Goal: Task Accomplishment & Management: Manage account settings

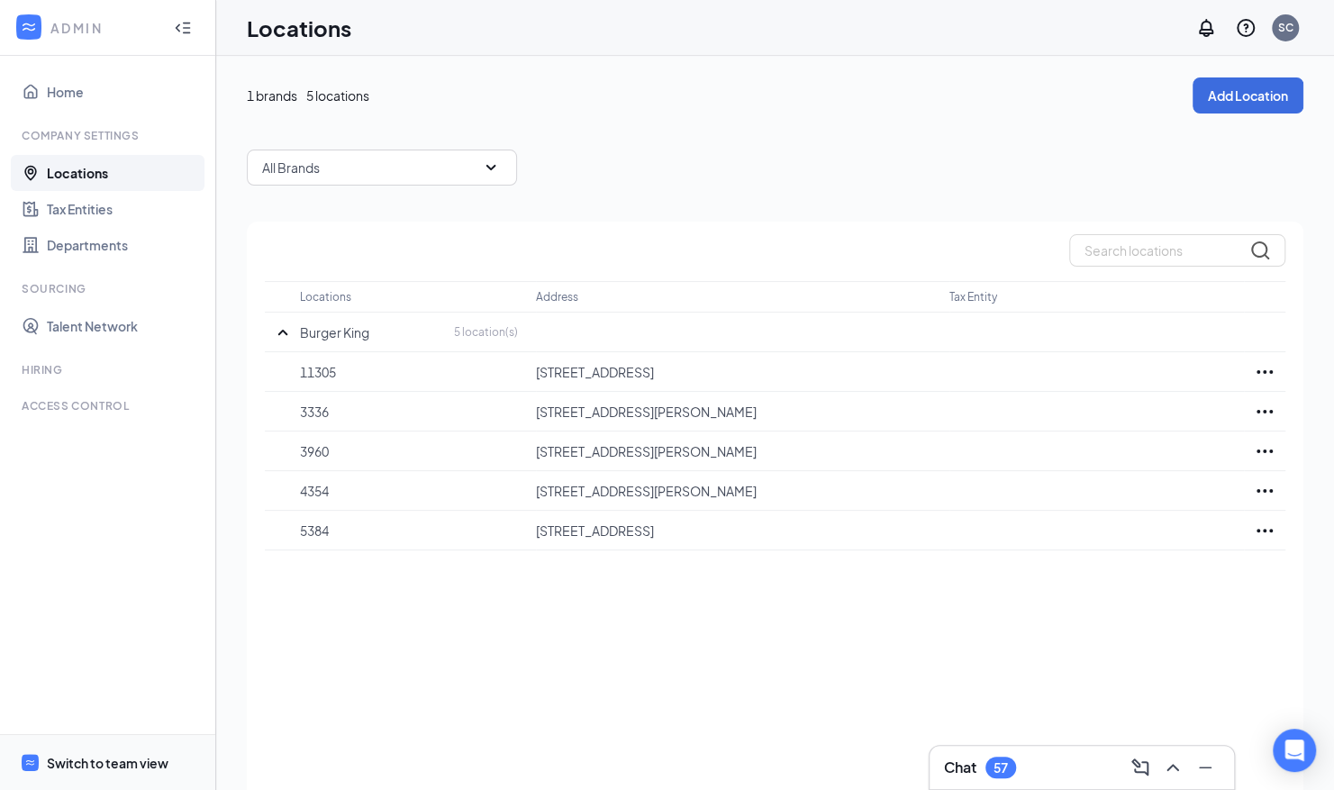
click at [97, 758] on div "Switch to team view" at bounding box center [108, 763] width 122 height 18
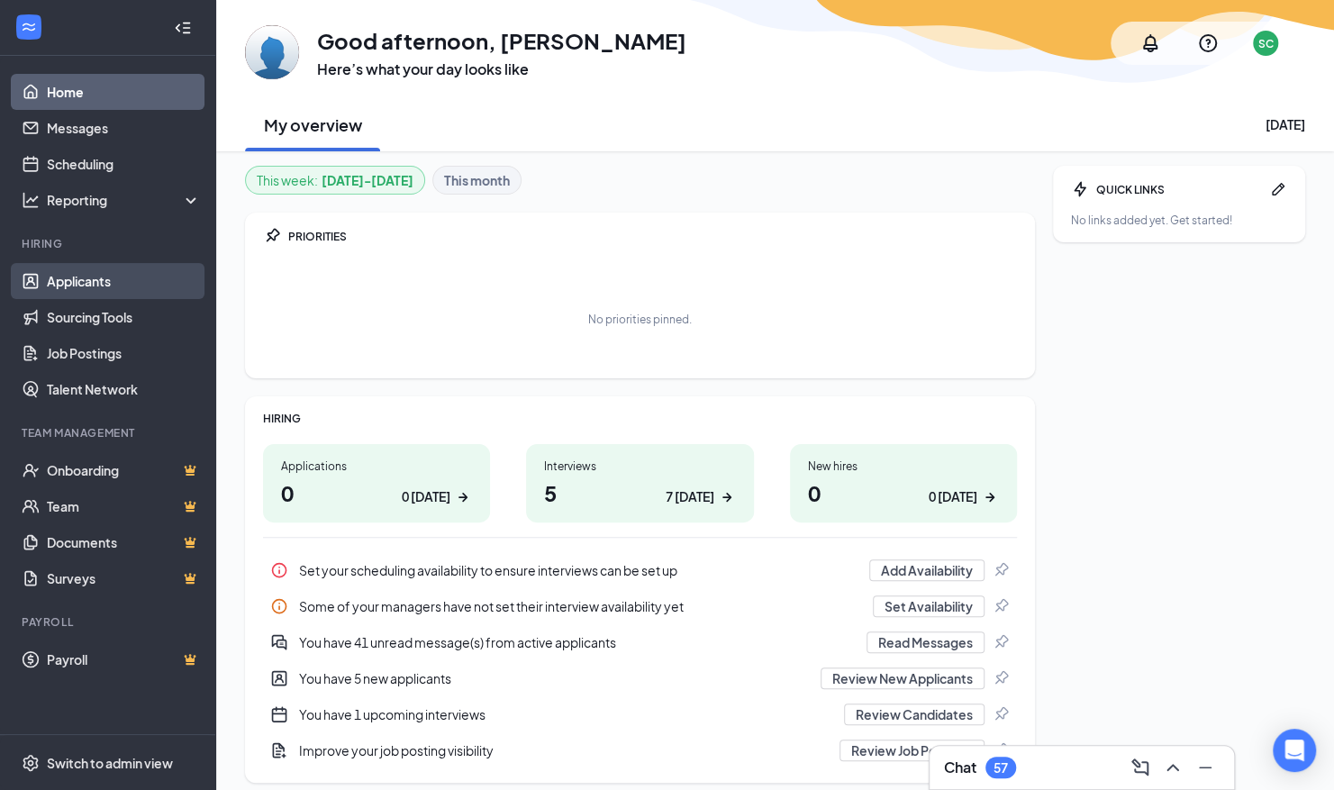
click at [94, 285] on link "Applicants" at bounding box center [124, 281] width 154 height 36
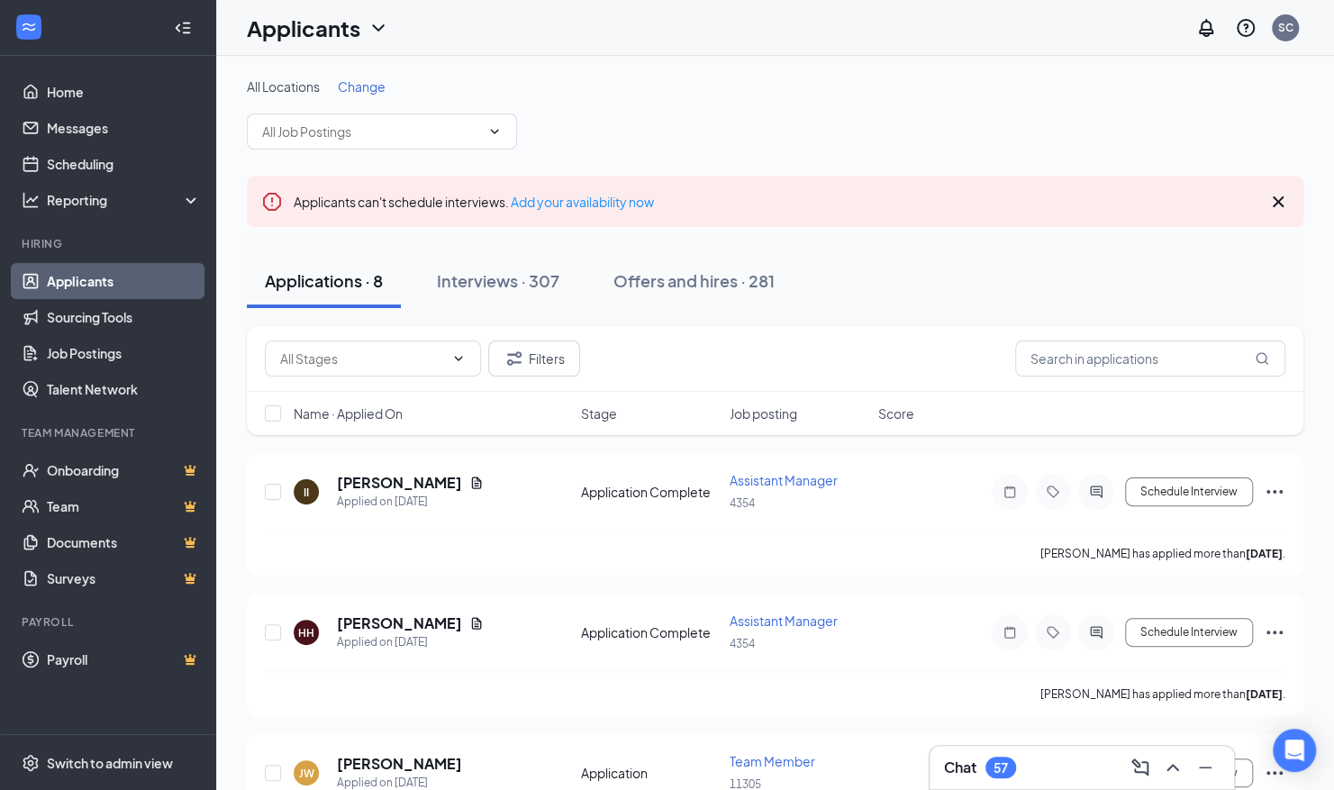
click at [748, 414] on span "Job posting" at bounding box center [763, 413] width 68 height 18
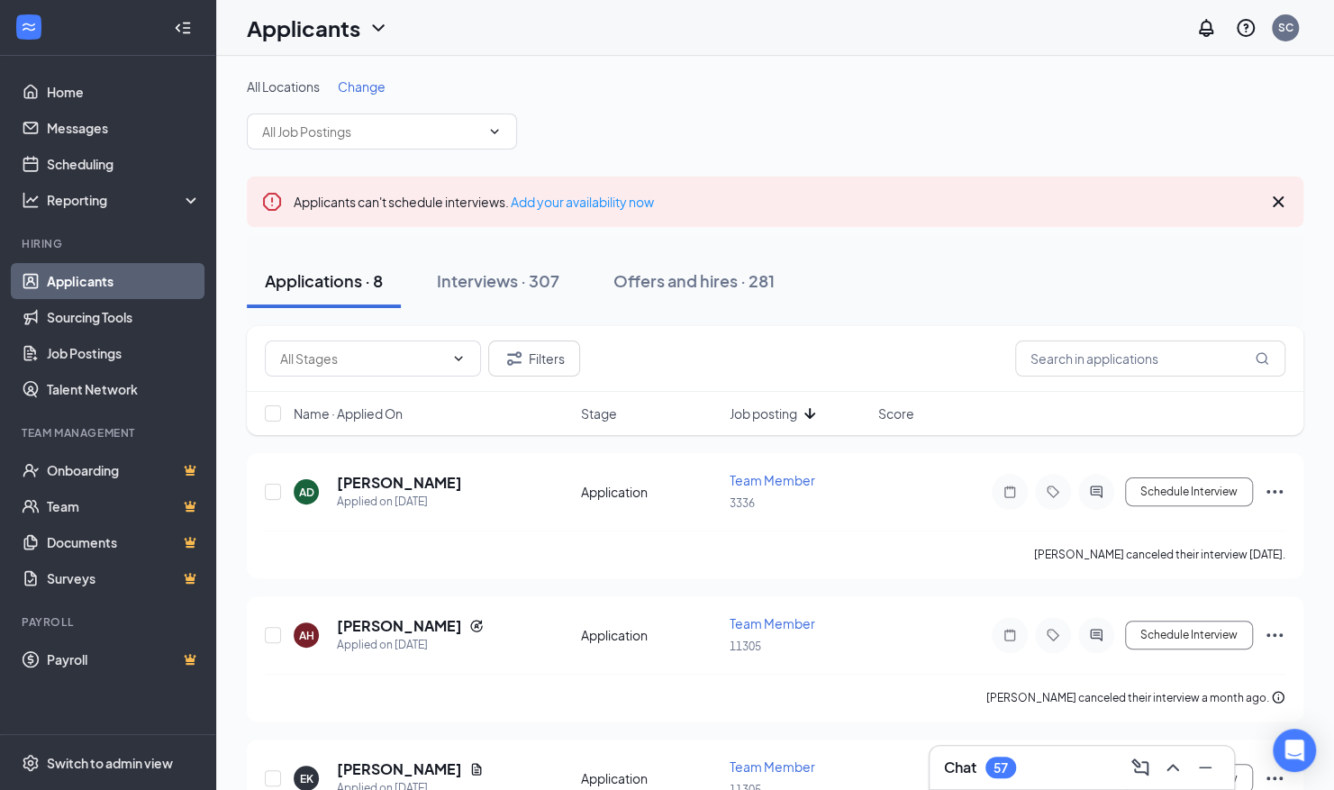
click at [755, 411] on span "Job posting" at bounding box center [763, 413] width 68 height 18
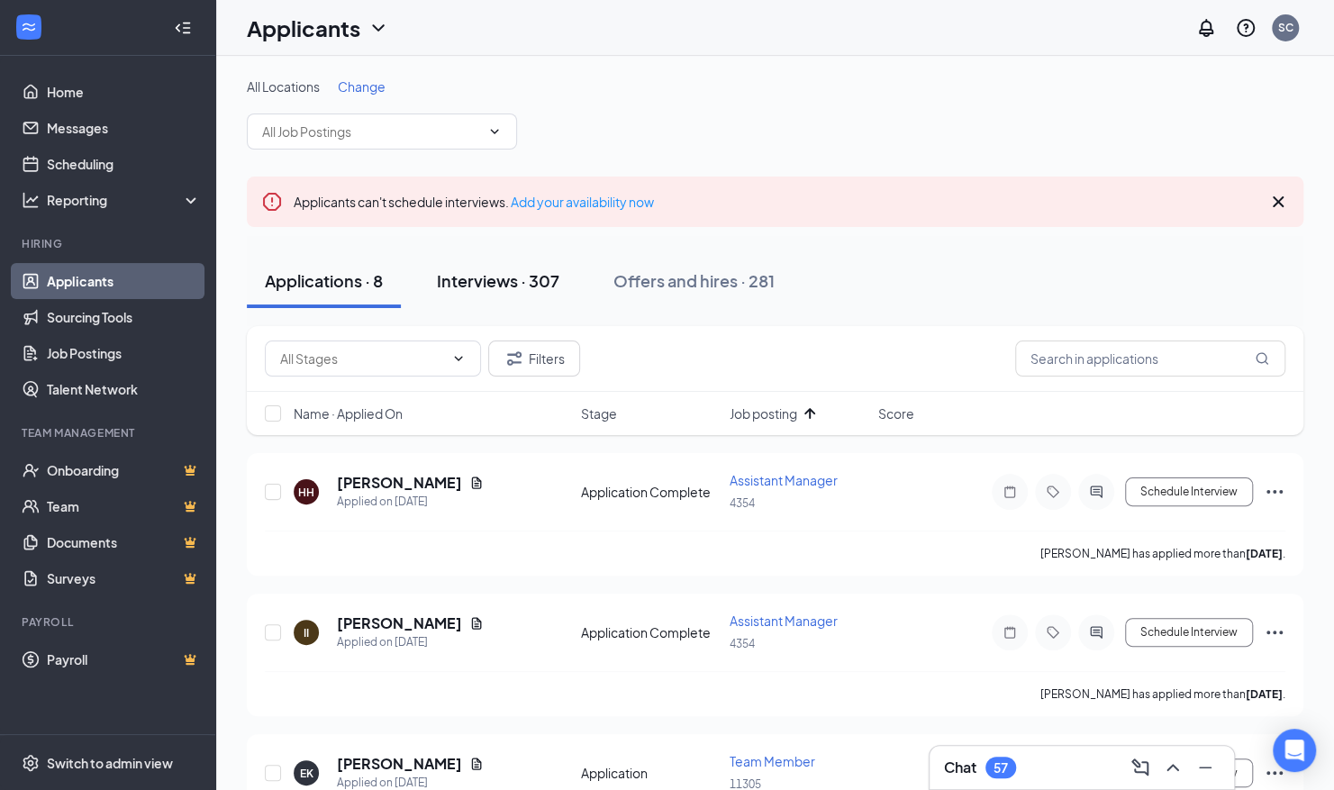
click at [486, 274] on div "Interviews · 307" at bounding box center [498, 280] width 122 height 23
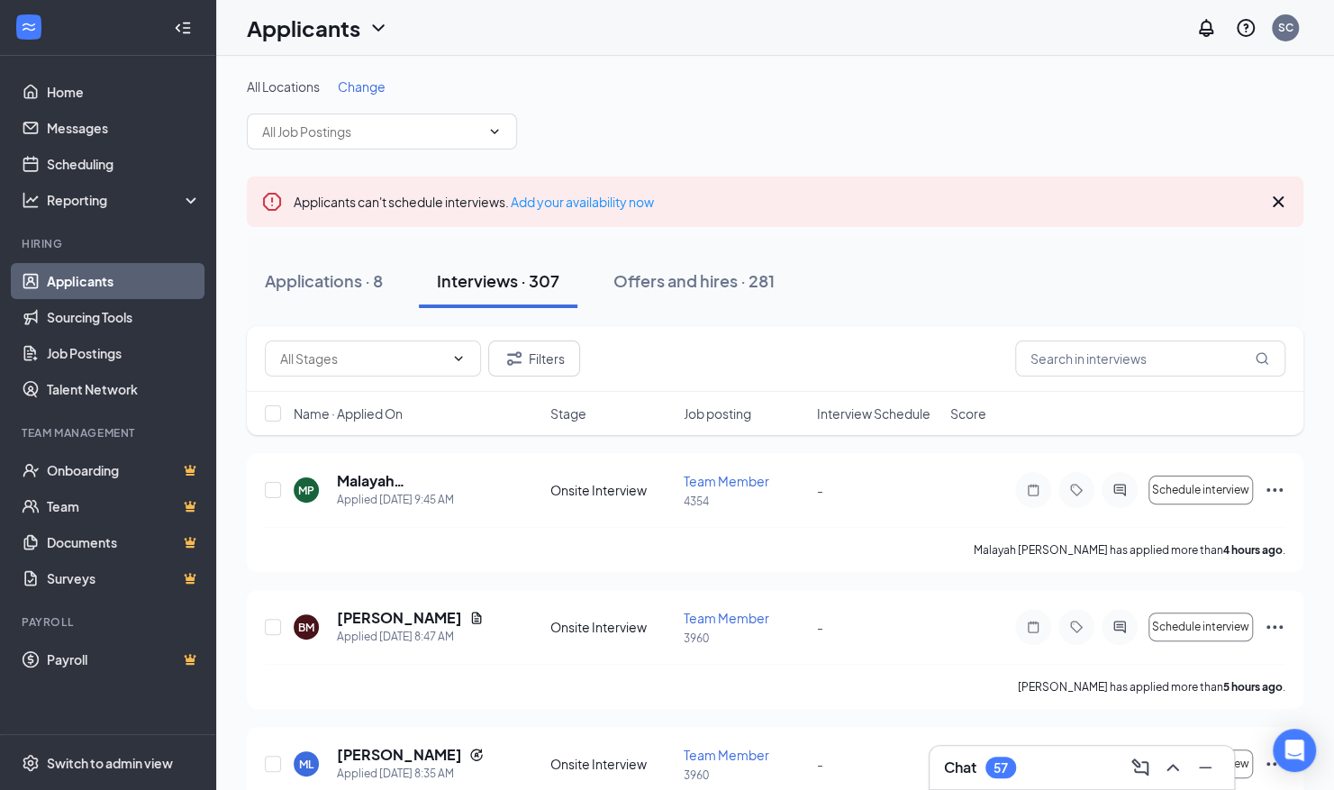
click at [717, 411] on span "Job posting" at bounding box center [718, 413] width 68 height 18
click at [723, 410] on span "Job posting" at bounding box center [718, 413] width 68 height 18
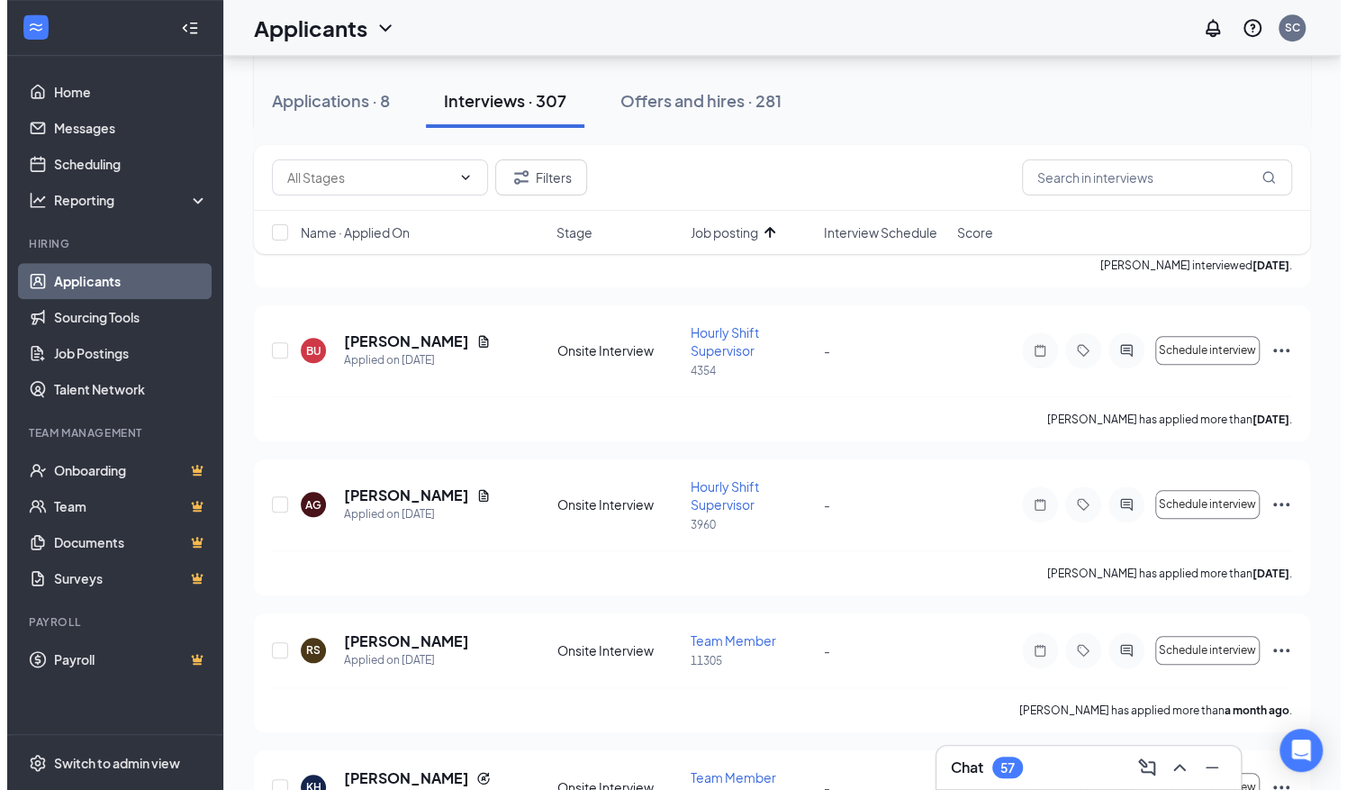
scroll to position [720, 0]
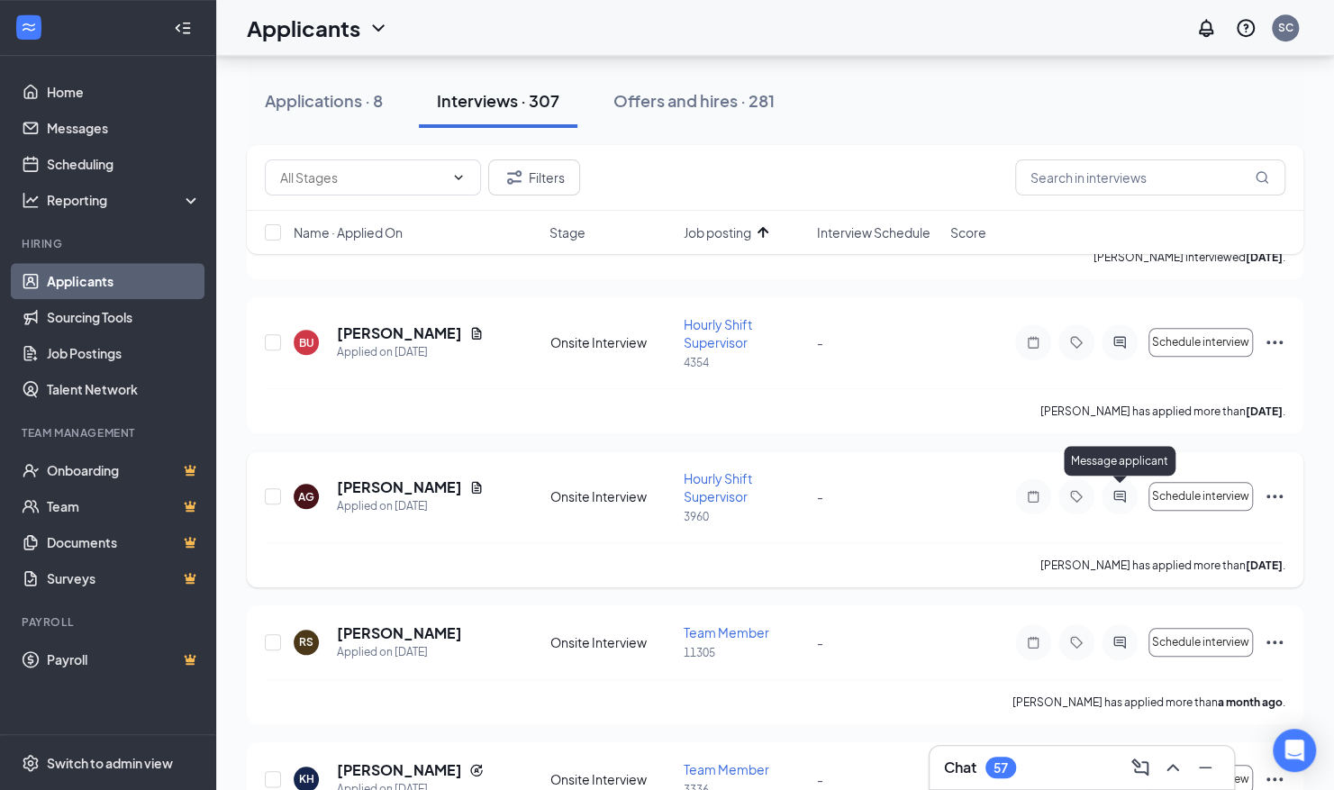
click at [1115, 494] on icon "ActiveChat" at bounding box center [1120, 496] width 22 height 14
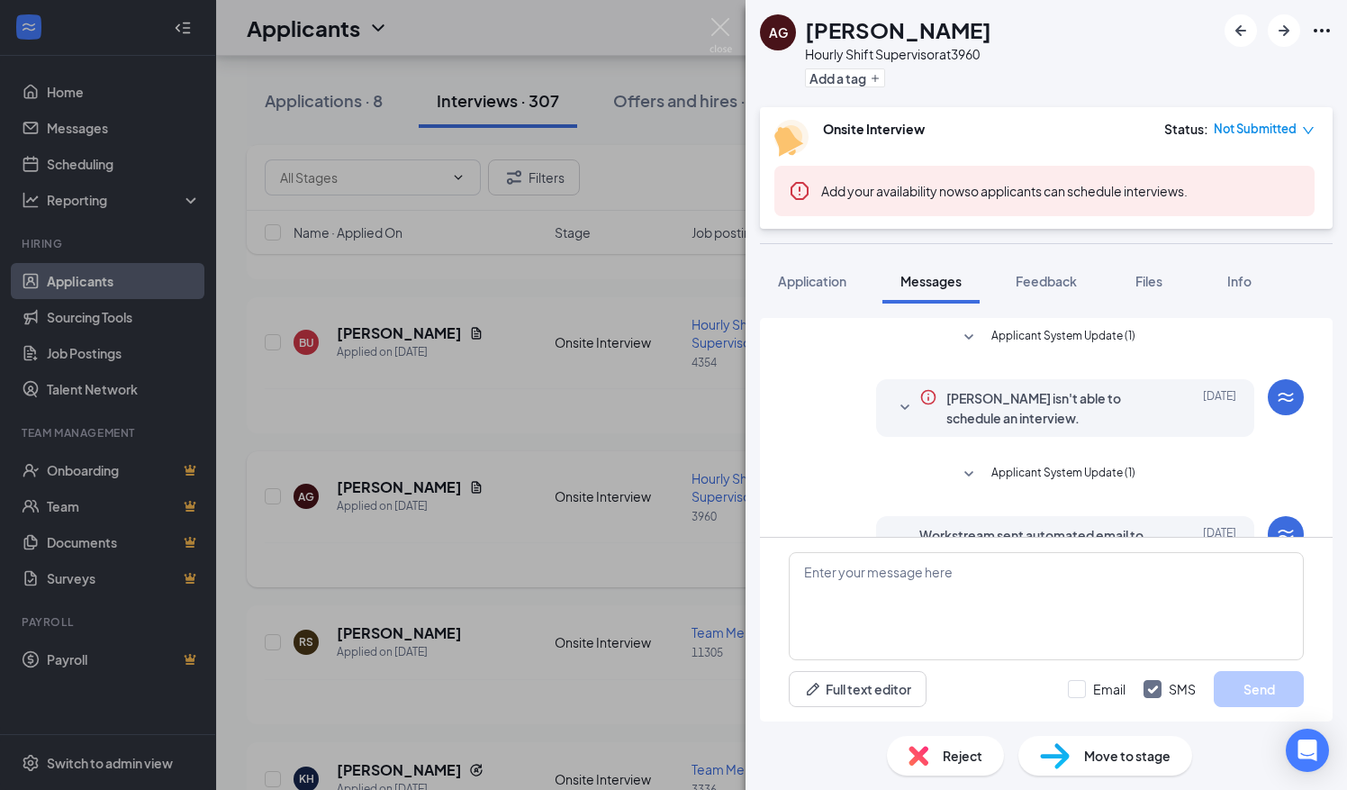
scroll to position [236, 0]
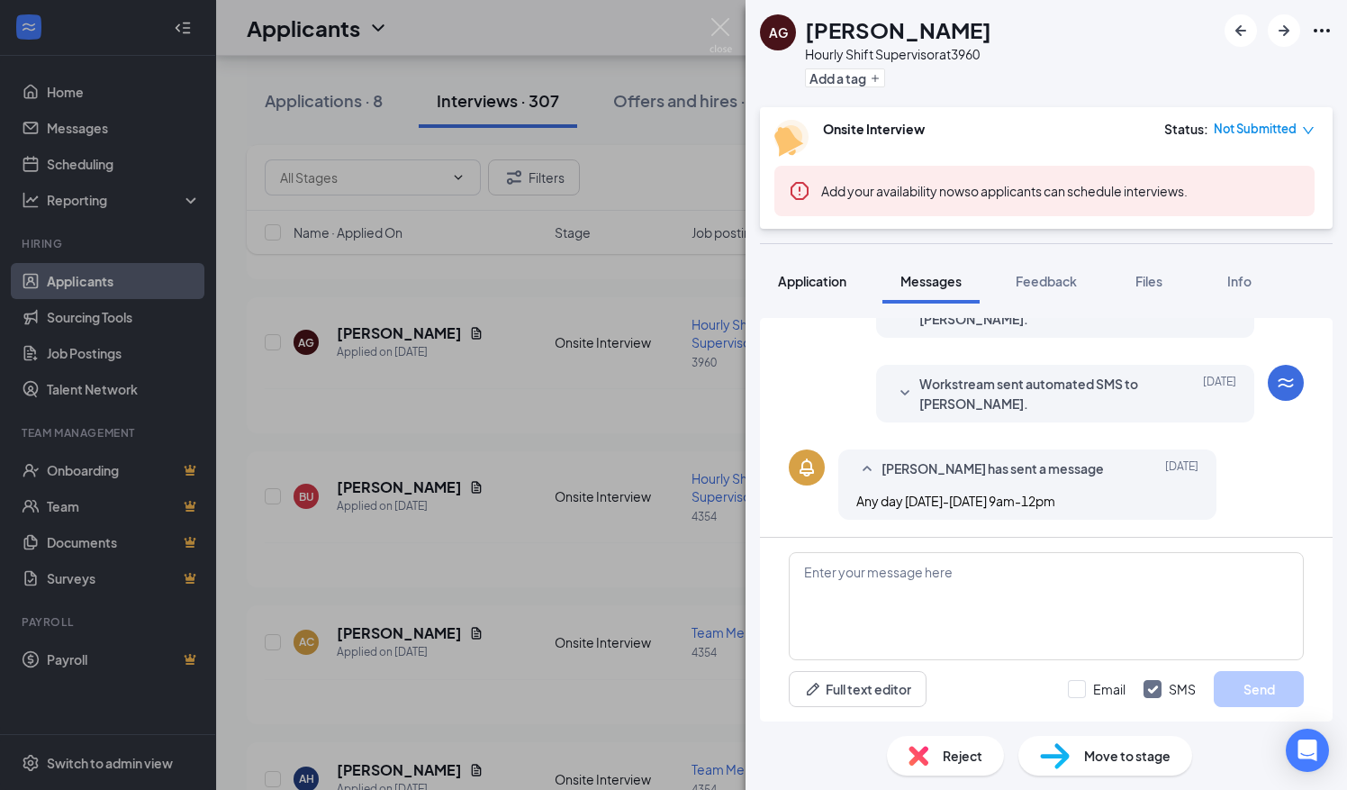
click at [807, 279] on span "Application" at bounding box center [812, 281] width 68 height 16
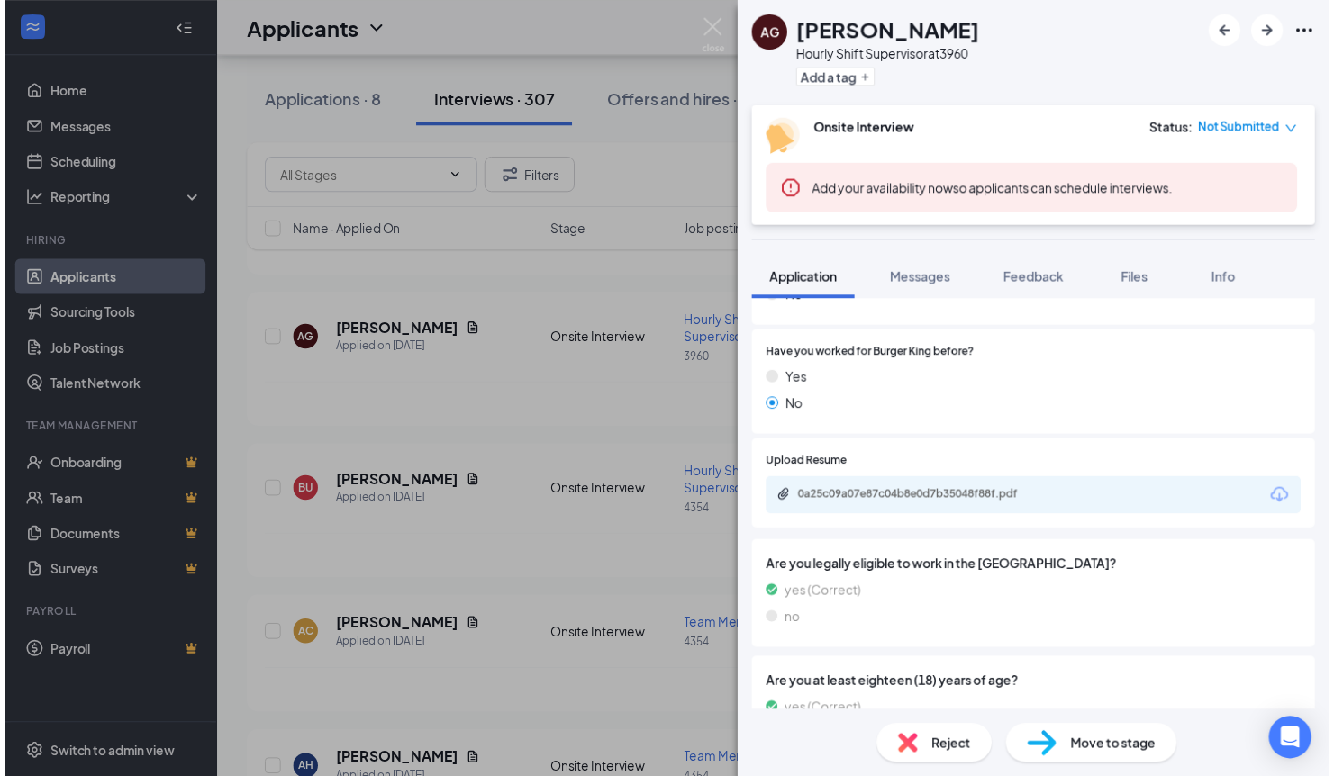
scroll to position [787, 0]
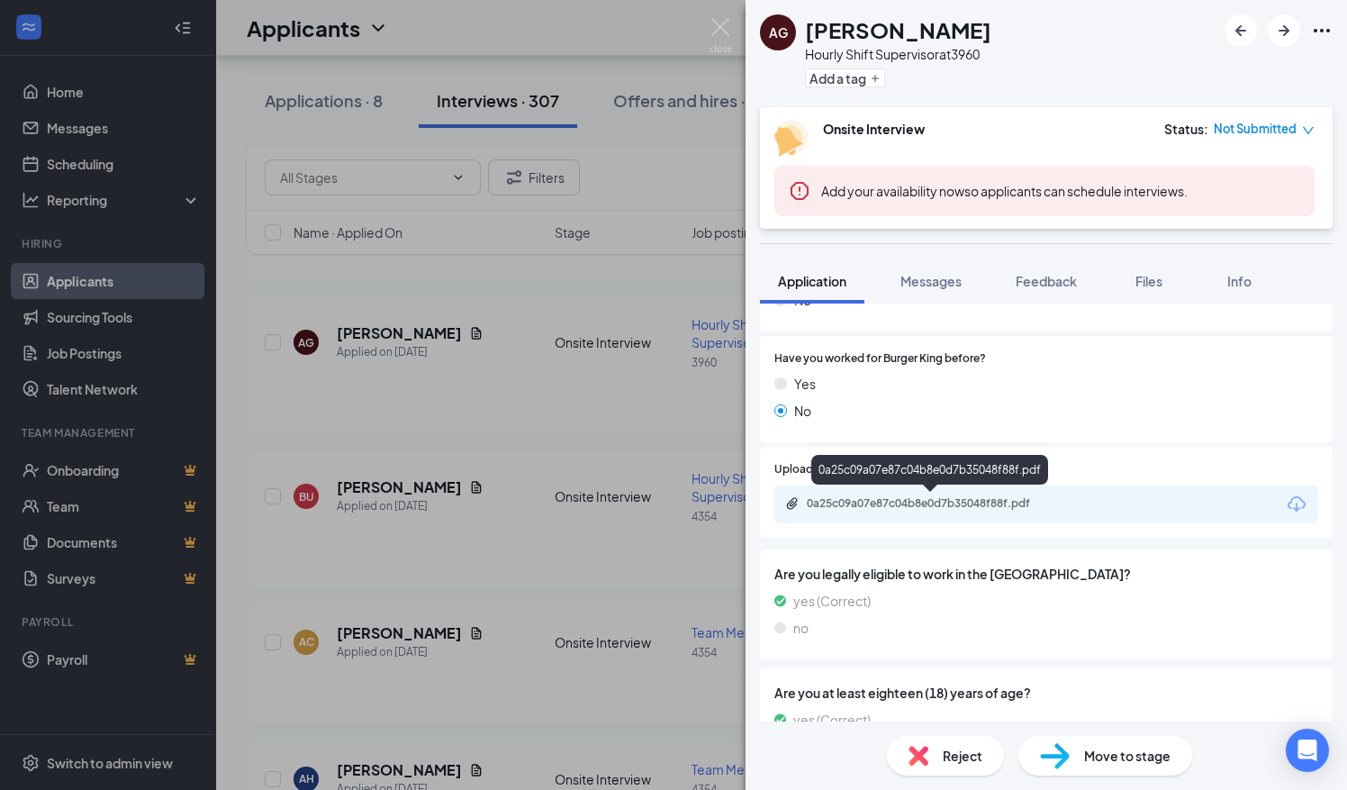
click at [893, 508] on div "0a25c09a07e87c04b8e0d7b35048f88f.pdf" at bounding box center [933, 503] width 252 height 14
drag, startPoint x: 724, startPoint y: 25, endPoint x: 528, endPoint y: 537, distance: 547.9
click at [724, 25] on img at bounding box center [721, 35] width 23 height 35
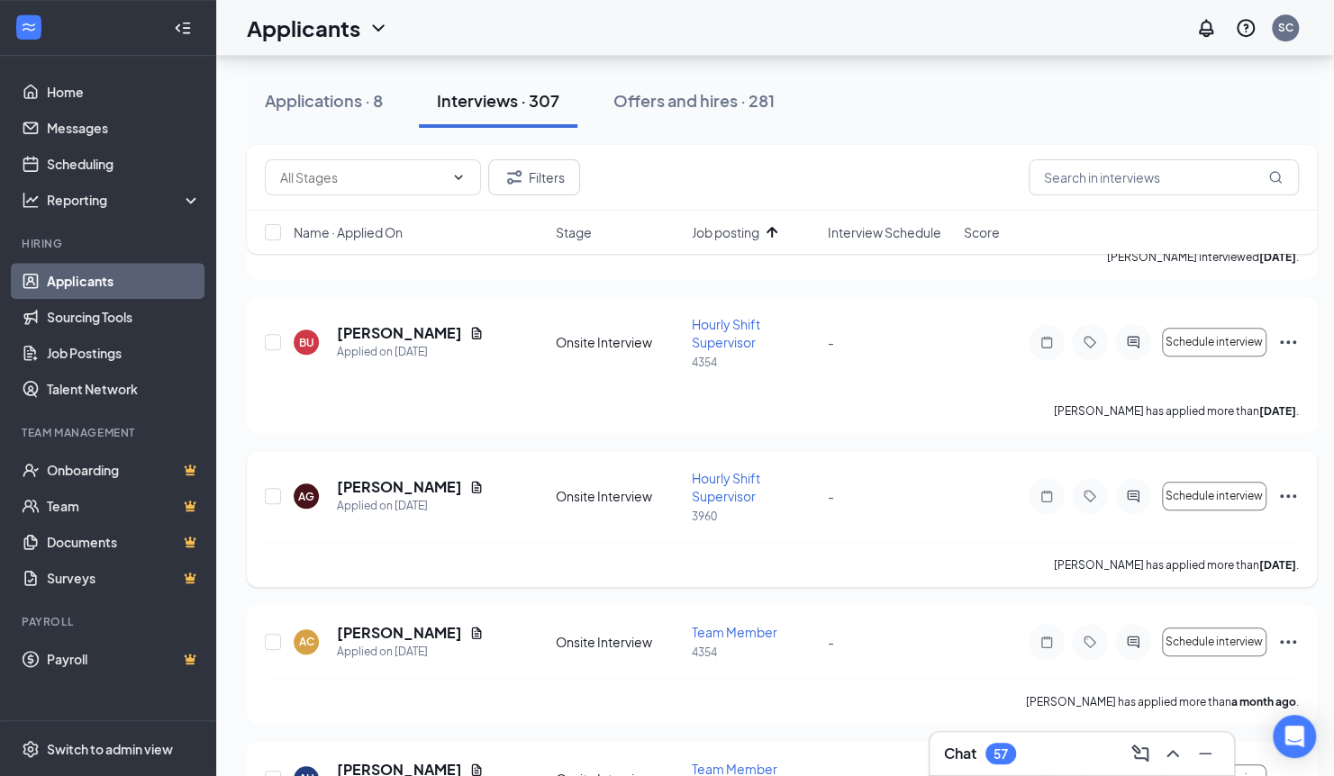
click at [510, 523] on div "AG [PERSON_NAME] Applied on [DATE] Onsite Interview Hourly Shift Supervisor 396…" at bounding box center [782, 505] width 1034 height 73
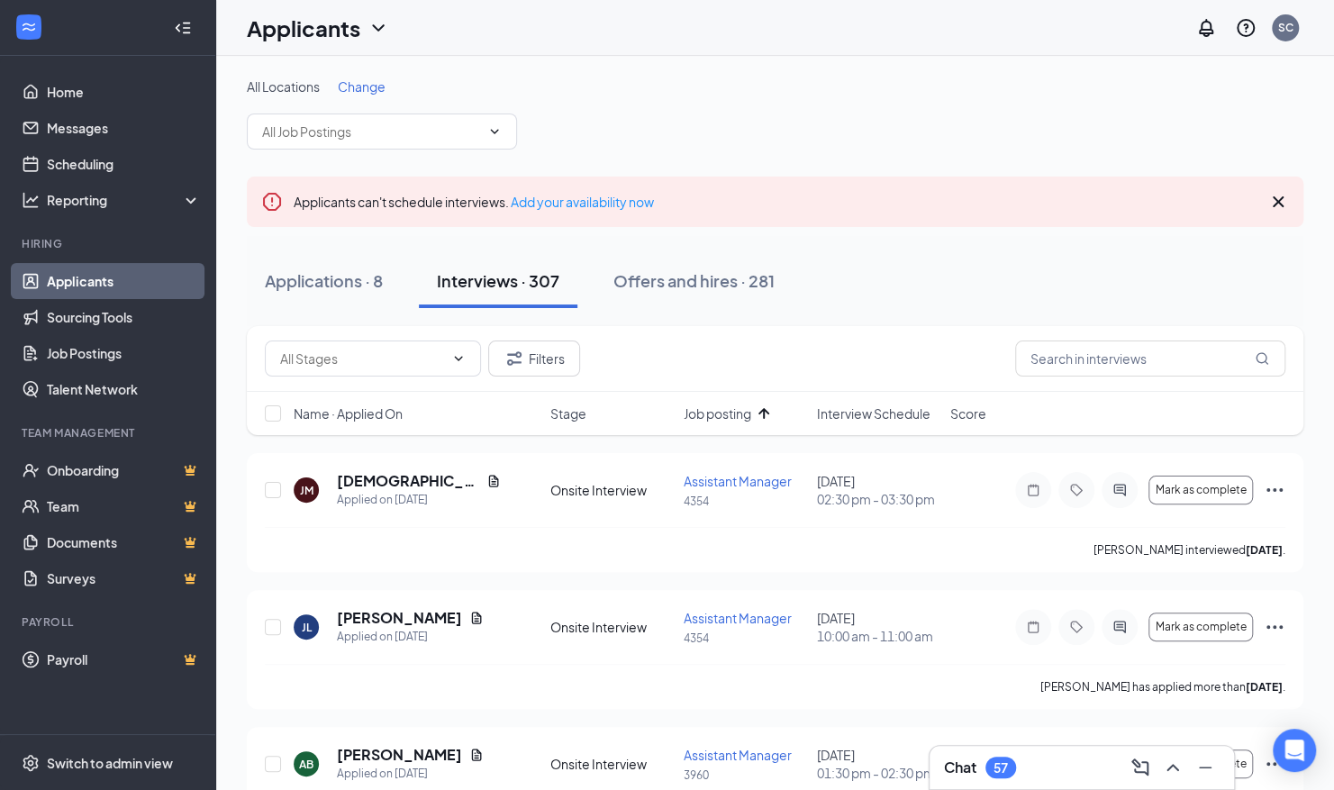
drag, startPoint x: 278, startPoint y: 275, endPoint x: 1143, endPoint y: 584, distance: 918.4
click at [279, 275] on div "Applications · 8" at bounding box center [324, 280] width 118 height 23
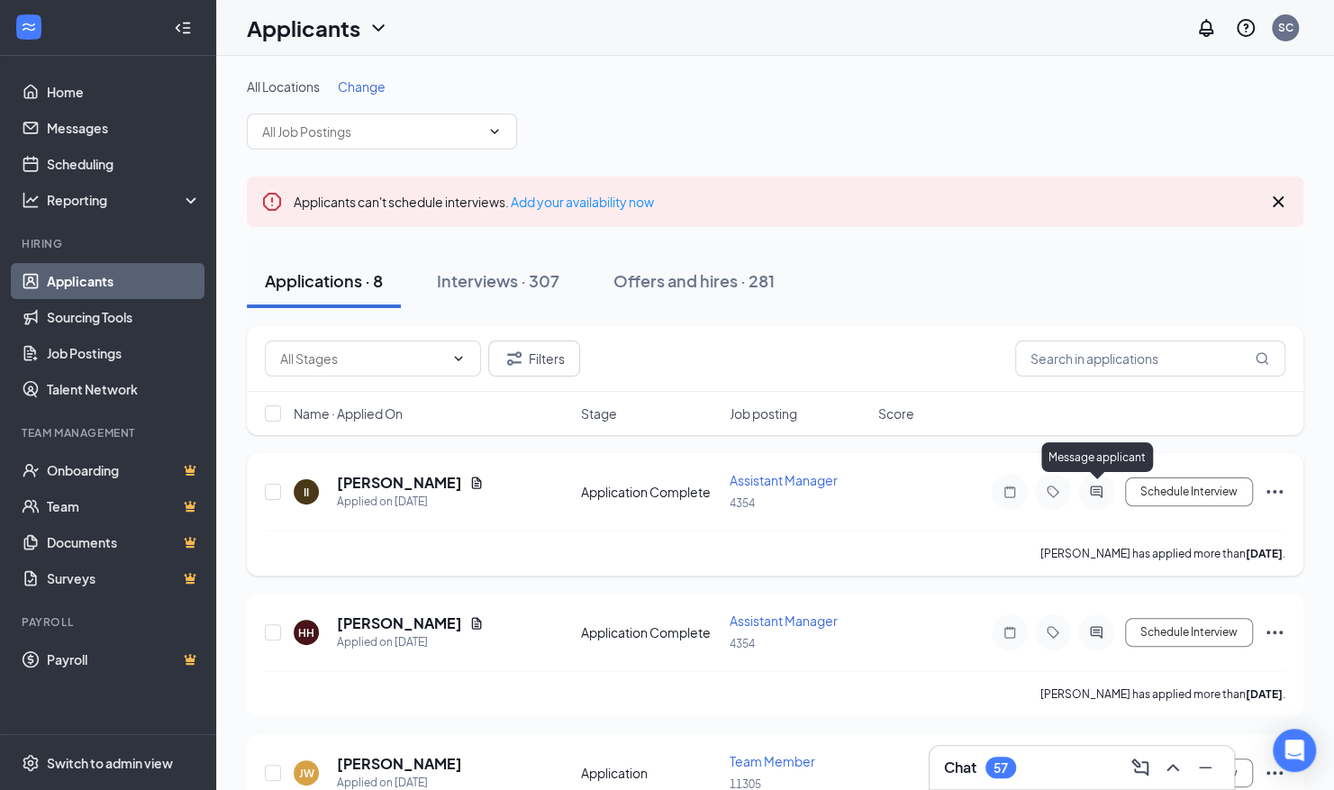
click at [1094, 488] on icon "ActiveChat" at bounding box center [1096, 492] width 22 height 14
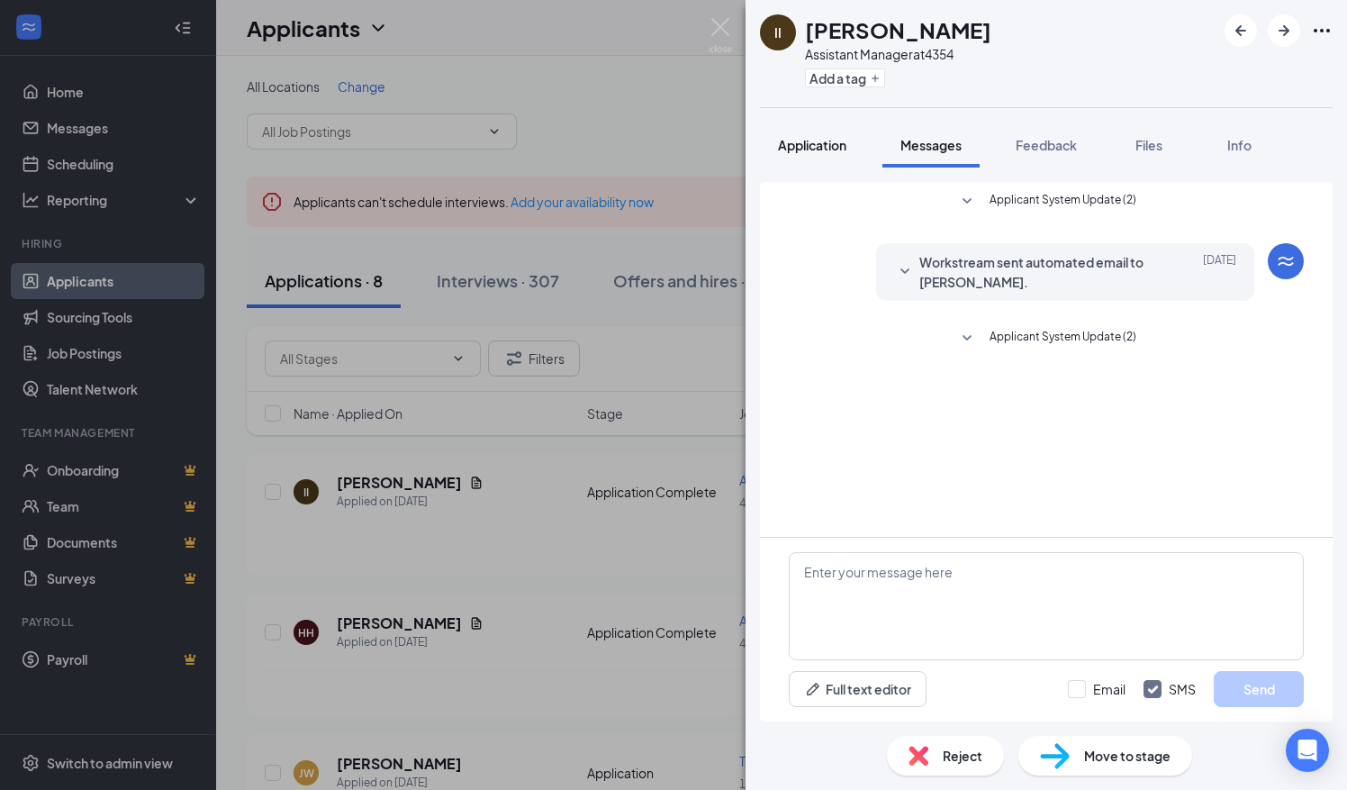
click at [824, 146] on span "Application" at bounding box center [812, 145] width 68 height 16
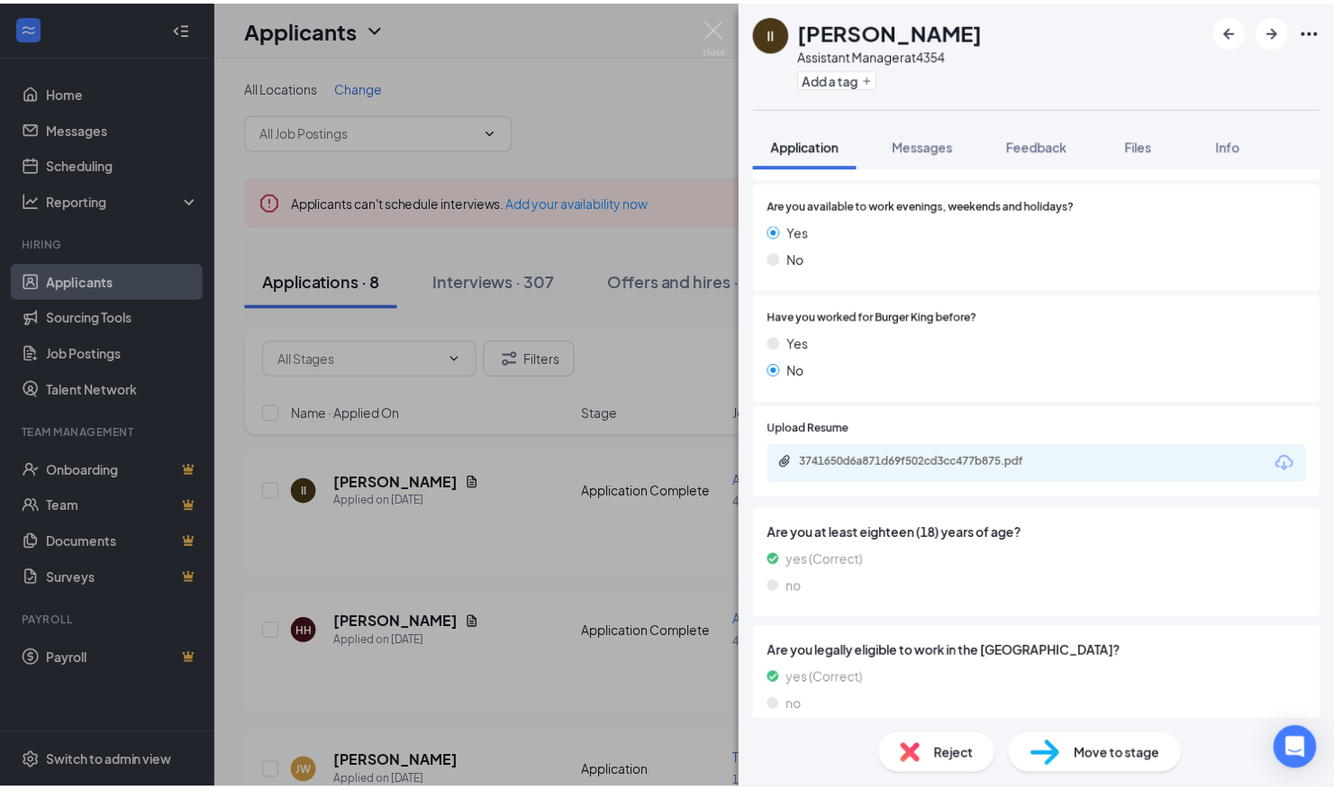
scroll to position [360, 0]
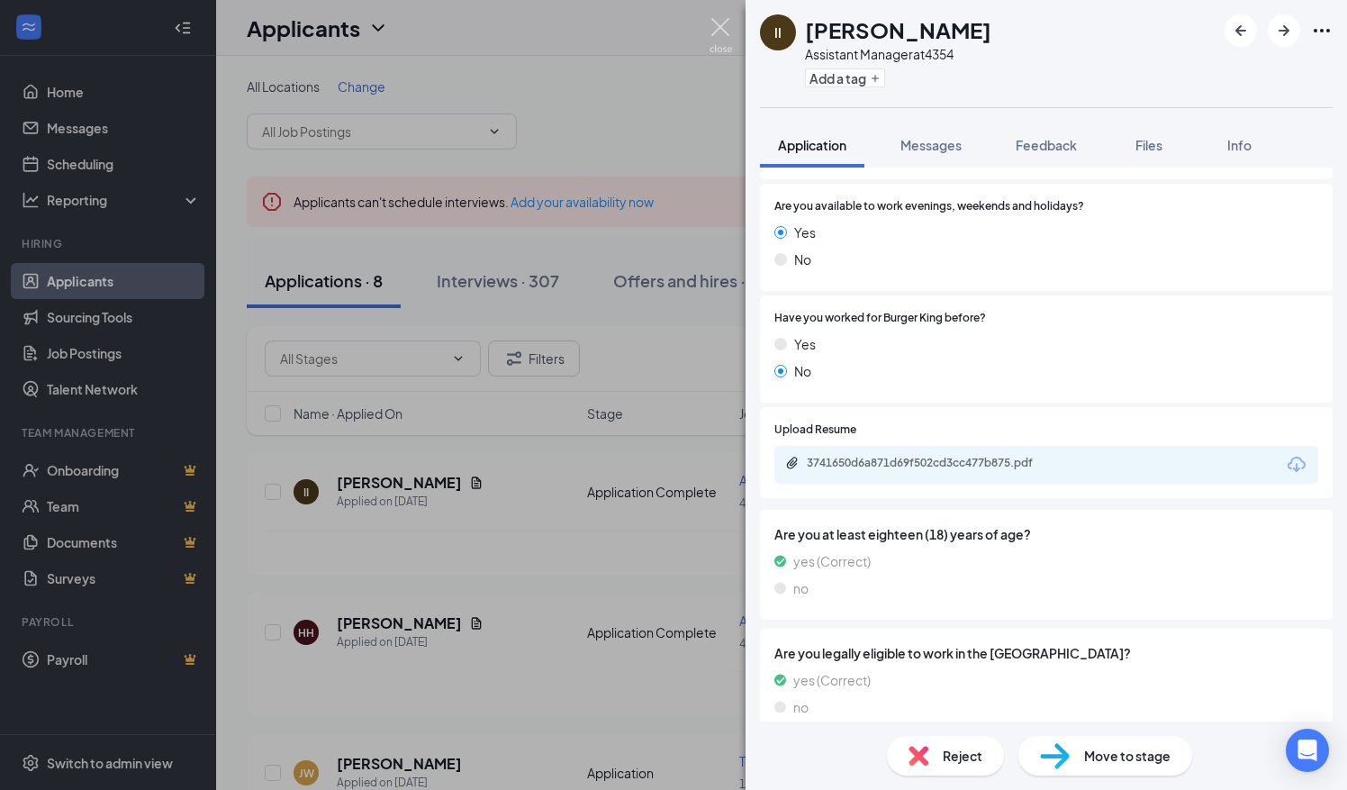
drag, startPoint x: 715, startPoint y: 23, endPoint x: 715, endPoint y: 246, distance: 222.5
click at [717, 24] on img at bounding box center [721, 35] width 23 height 35
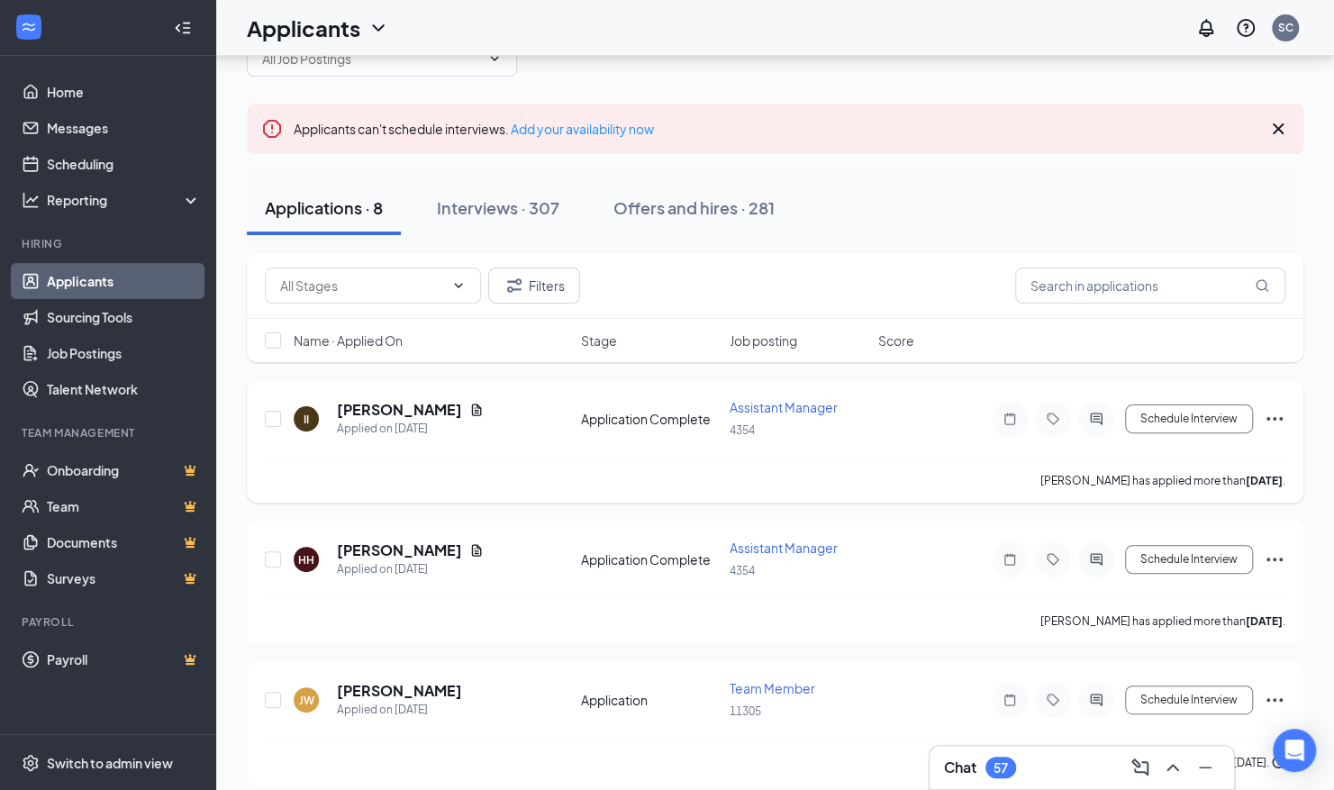
scroll to position [90, 0]
